Goal: Information Seeking & Learning: Learn about a topic

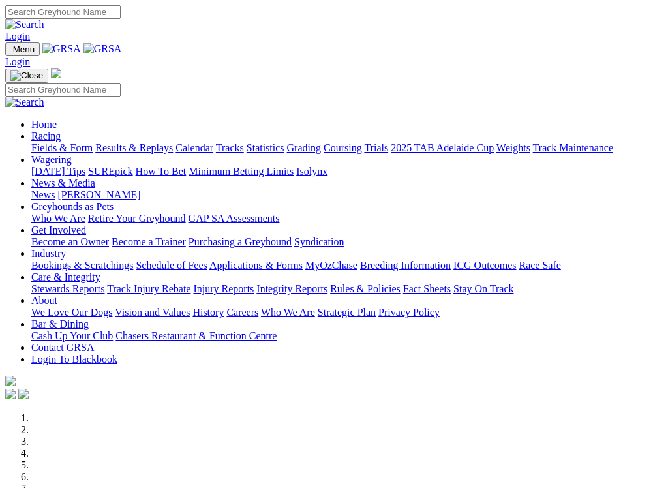
scroll to position [324, 0]
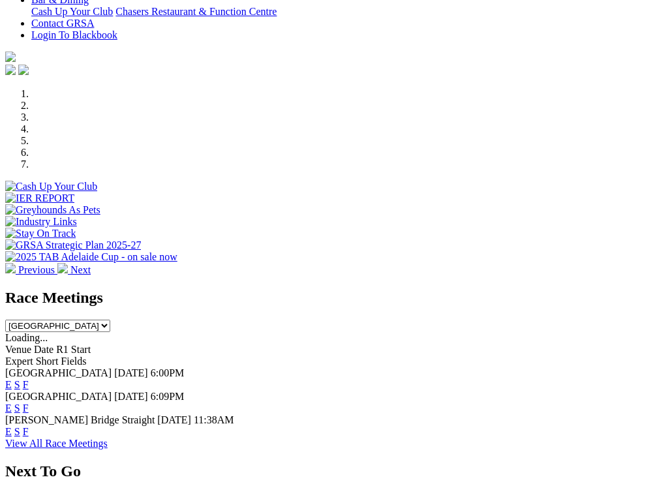
click at [29, 379] on link "F" at bounding box center [26, 384] width 6 height 11
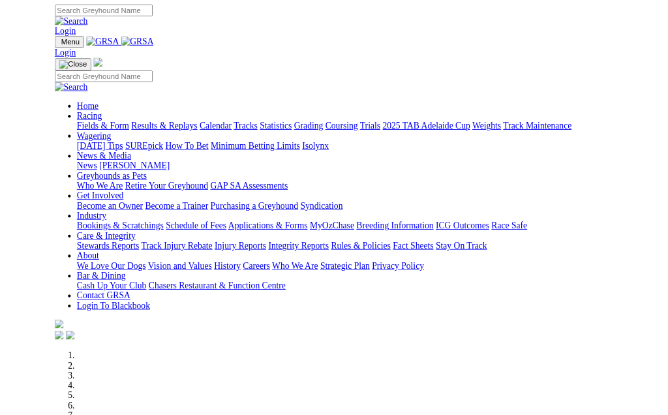
scroll to position [340, 0]
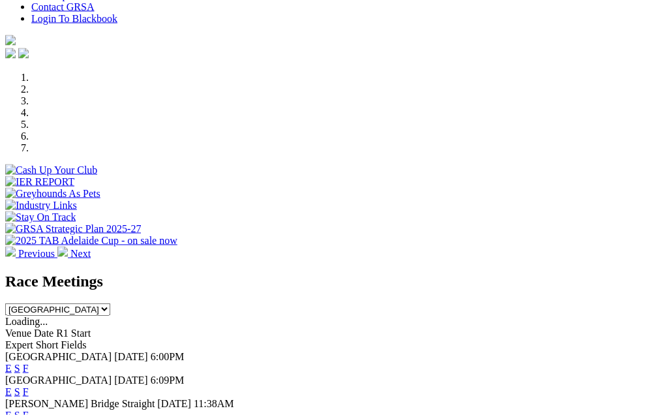
click at [382, 365] on div "Race Meetings South Australia New South Wales Northern Territory Queensland Tas…" at bounding box center [333, 353] width 657 height 160
click at [29, 386] on link "F" at bounding box center [26, 391] width 6 height 11
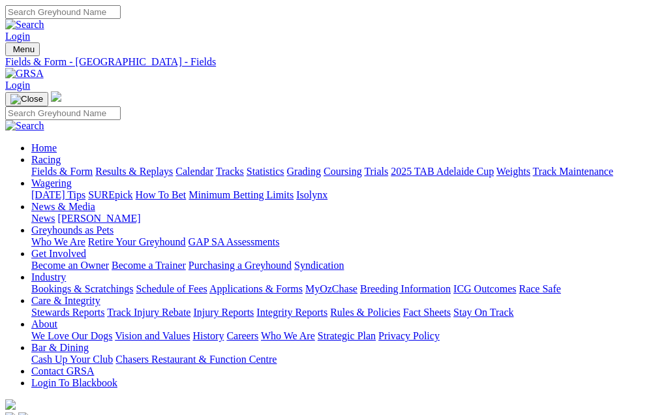
click at [158, 166] on link "Results & Replays" at bounding box center [134, 171] width 78 height 11
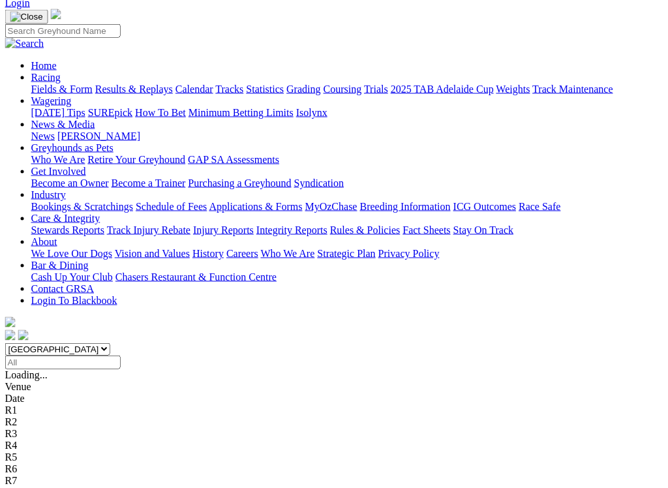
scroll to position [82, 0]
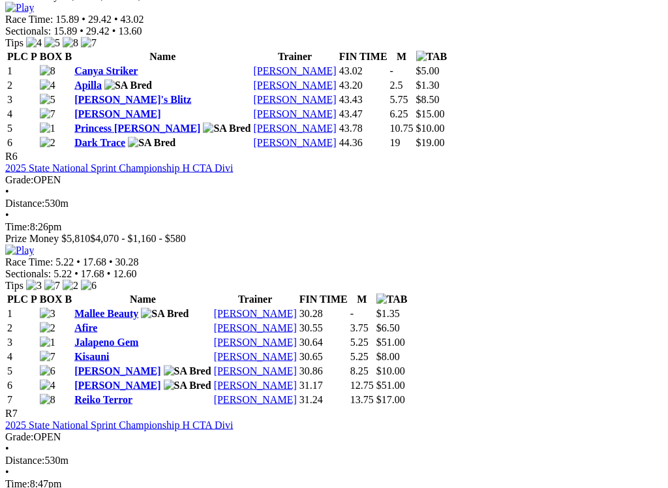
scroll to position [1841, 0]
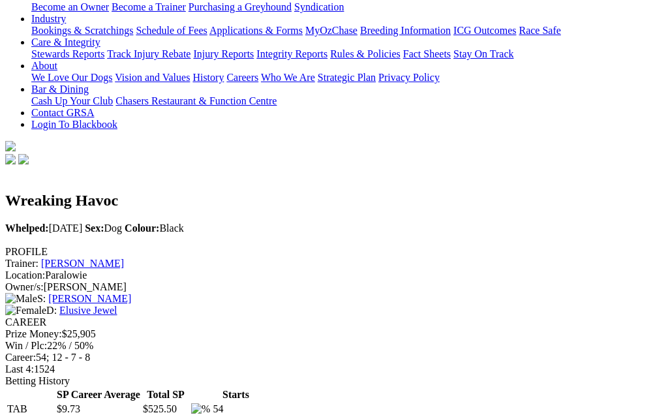
scroll to position [257, 0]
